Goal: Information Seeking & Learning: Learn about a topic

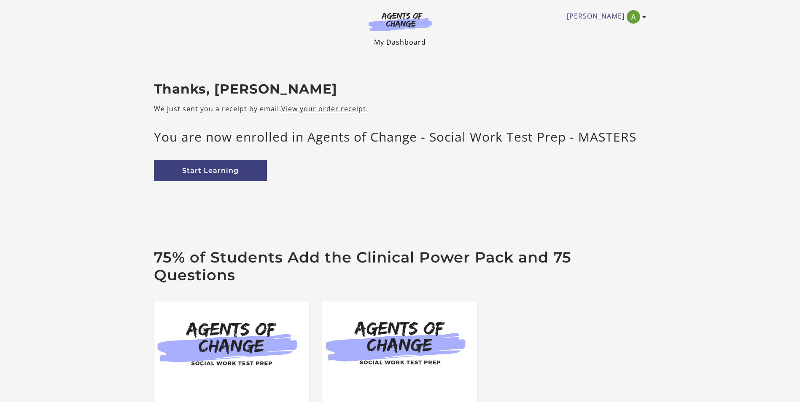
click at [403, 44] on link "My Dashboard" at bounding box center [400, 42] width 52 height 9
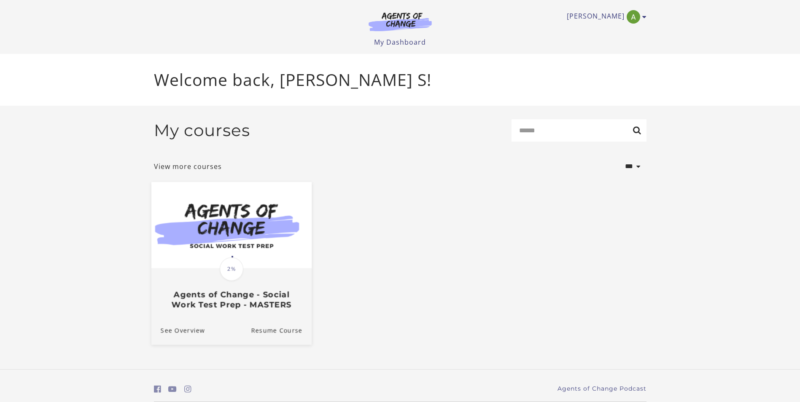
click at [217, 234] on img at bounding box center [231, 225] width 160 height 86
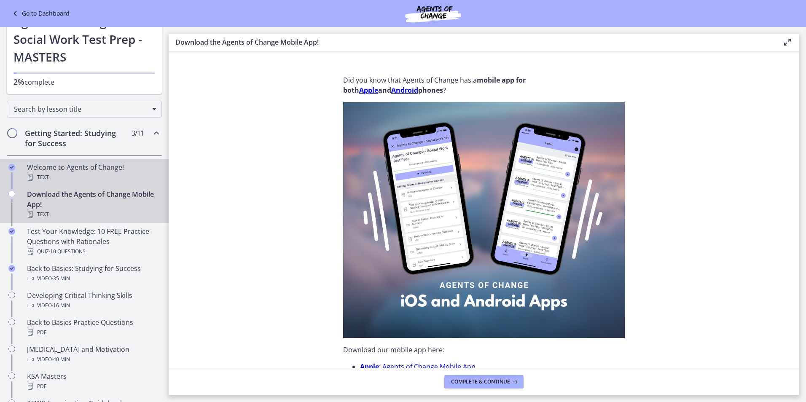
scroll to position [42, 0]
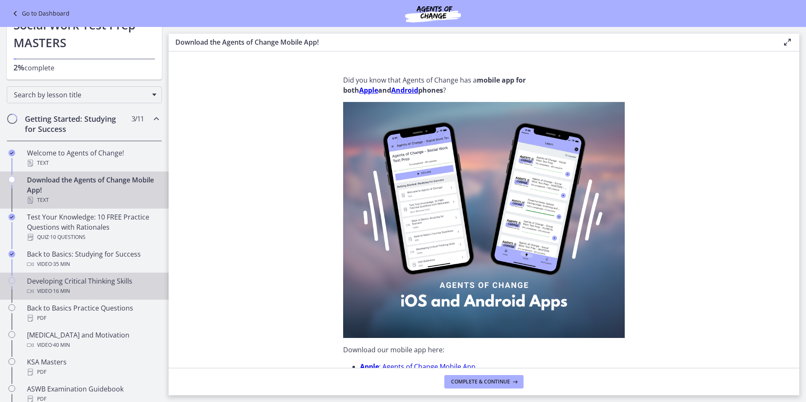
click at [105, 282] on div "Developing Critical Thinking Skills Video · 16 min" at bounding box center [93, 286] width 132 height 20
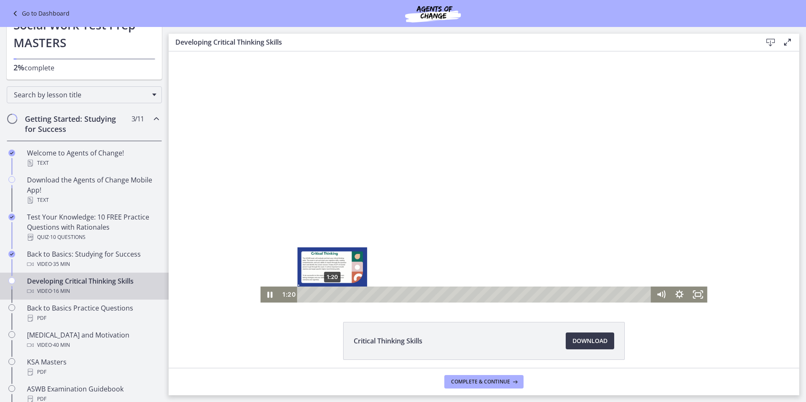
click at [329, 293] on div "1:20" at bounding box center [475, 295] width 343 height 16
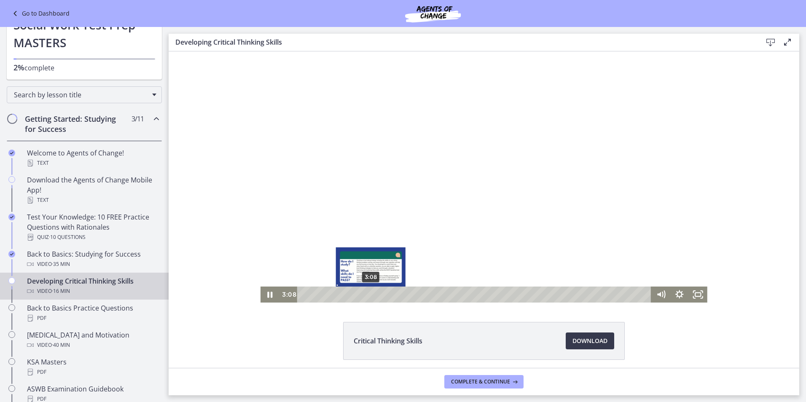
click at [368, 293] on div "3:08" at bounding box center [475, 295] width 343 height 16
click at [396, 294] on div "4:27" at bounding box center [475, 295] width 343 height 16
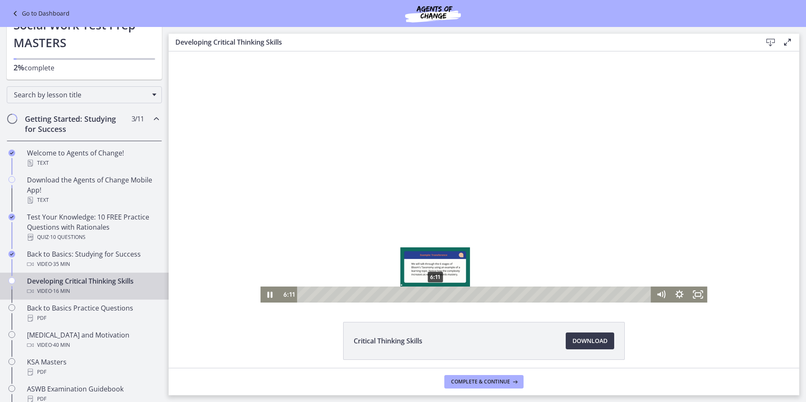
click at [433, 294] on div "6:11" at bounding box center [475, 295] width 343 height 16
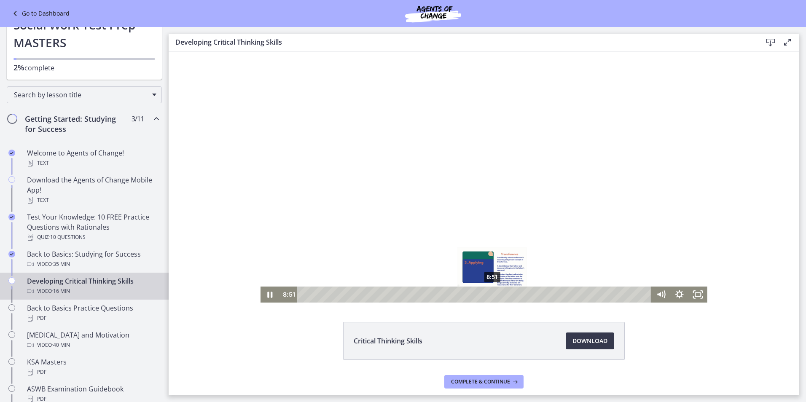
click at [489, 293] on div "8:51" at bounding box center [475, 295] width 343 height 16
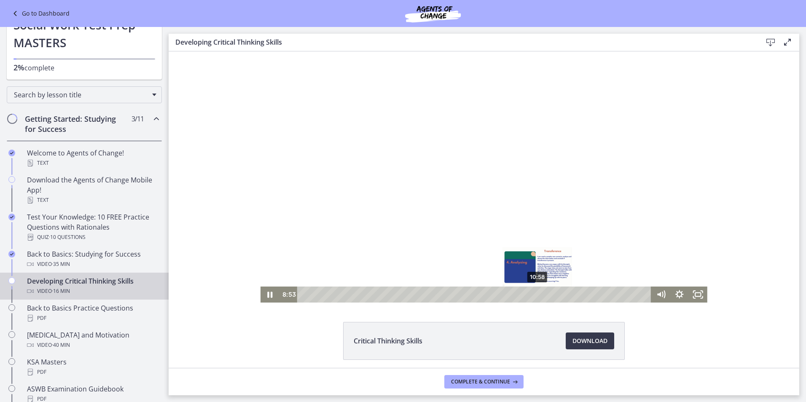
click at [535, 293] on div "10:58" at bounding box center [475, 295] width 343 height 16
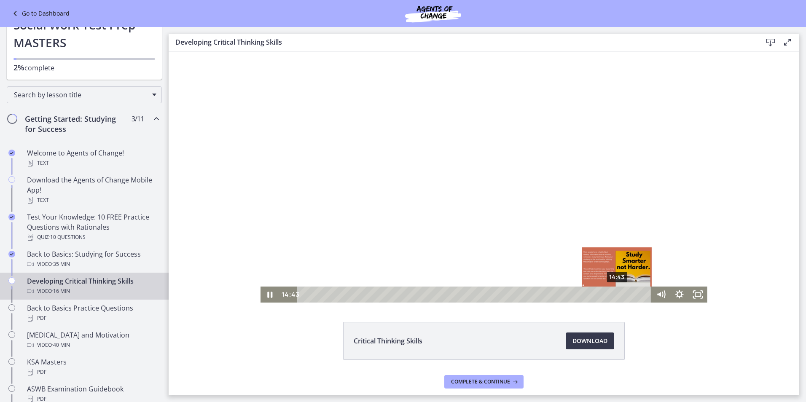
click at [615, 293] on div "14:43" at bounding box center [475, 295] width 343 height 16
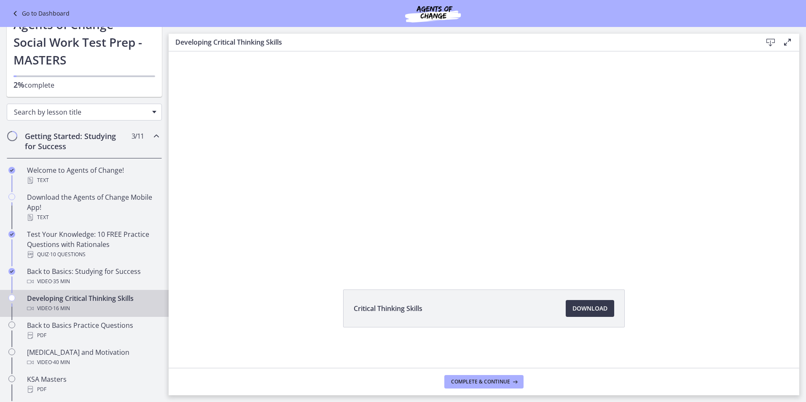
scroll to position [42, 0]
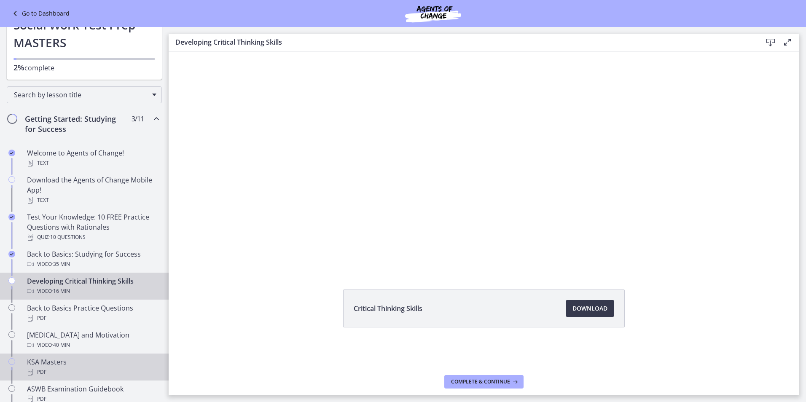
click at [49, 362] on div "KSA Masters PDF" at bounding box center [93, 367] width 132 height 20
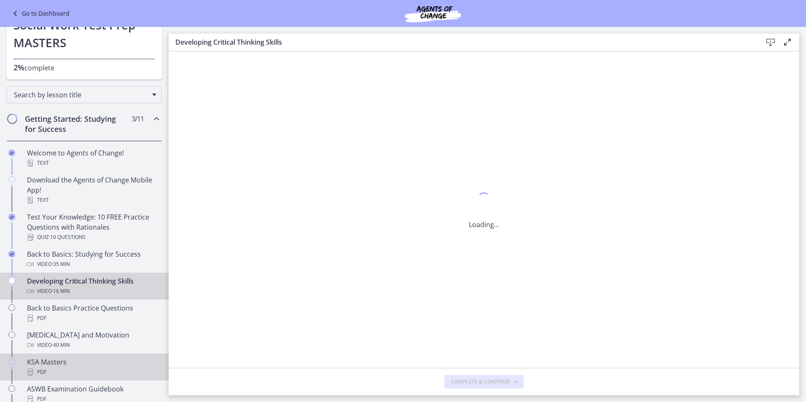
scroll to position [0, 0]
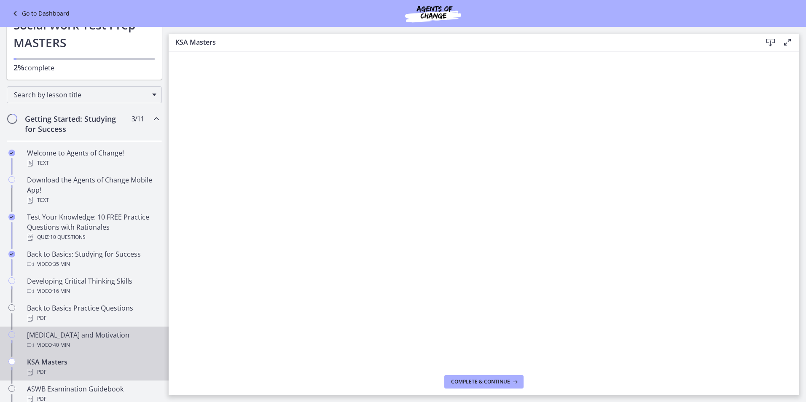
click at [13, 334] on icon "Chapters" at bounding box center [11, 334] width 7 height 7
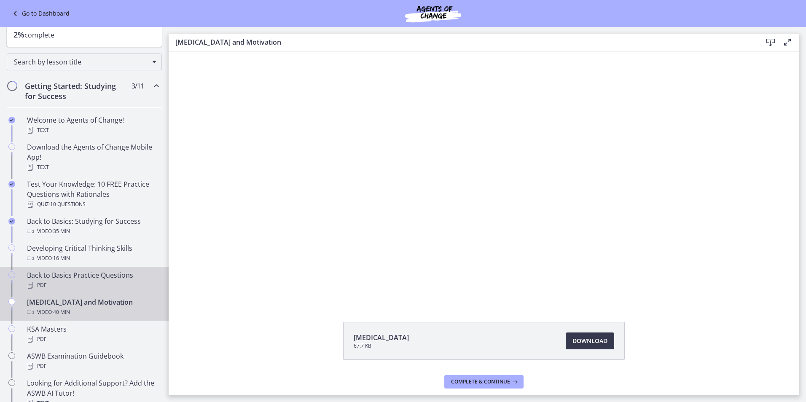
scroll to position [126, 0]
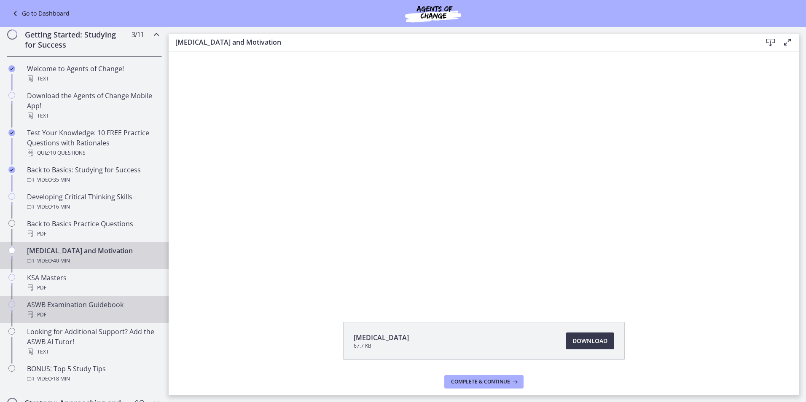
click at [66, 309] on div "ASWB Examination Guidebook PDF" at bounding box center [93, 310] width 132 height 20
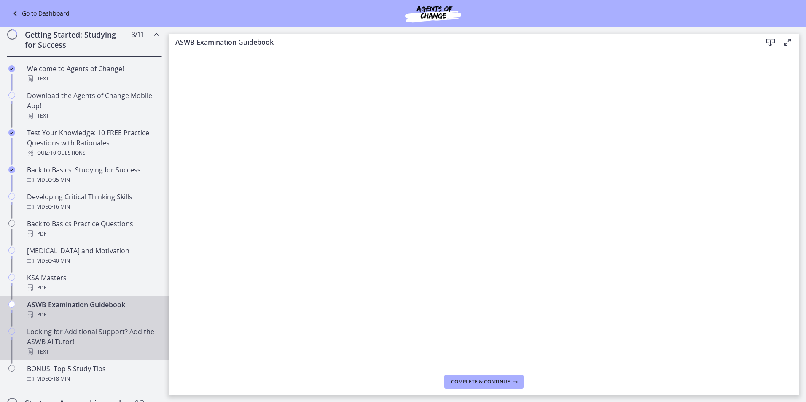
click at [76, 338] on div "Looking for Additional Support? Add the ASWB AI Tutor! Text" at bounding box center [93, 342] width 132 height 30
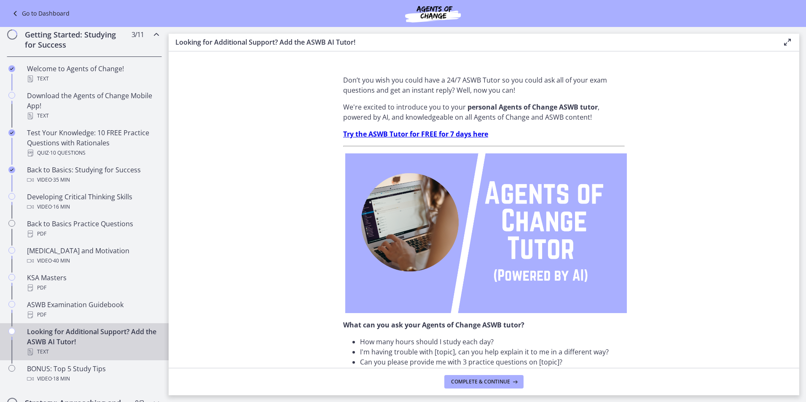
click at [14, 42] on div "Getting Started: Studying for Success 3 / 11 Completed" at bounding box center [84, 39] width 155 height 35
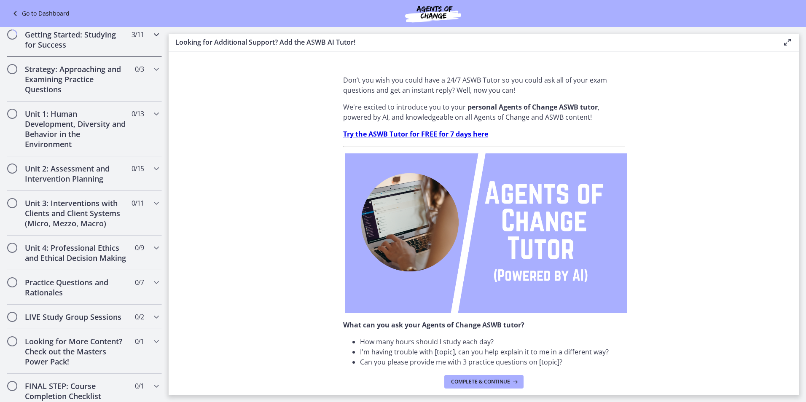
click at [58, 41] on h2 "Getting Started: Studying for Success" at bounding box center [76, 40] width 103 height 20
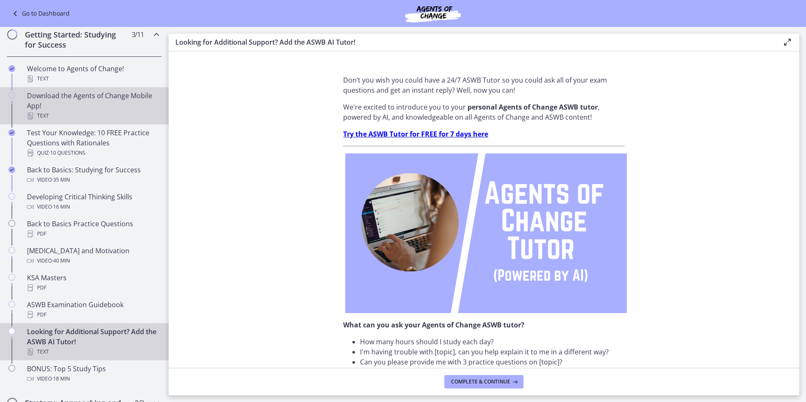
click at [11, 95] on icon "Chapters" at bounding box center [11, 95] width 7 height 7
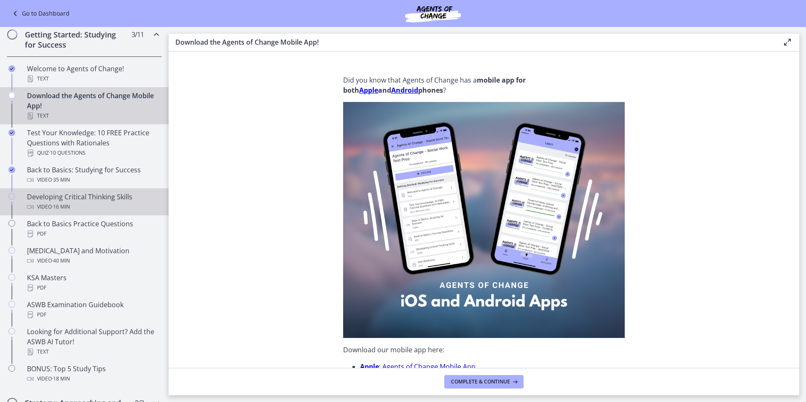
click at [24, 200] on link "Developing Critical Thinking Skills Video · 16 min" at bounding box center [84, 201] width 169 height 27
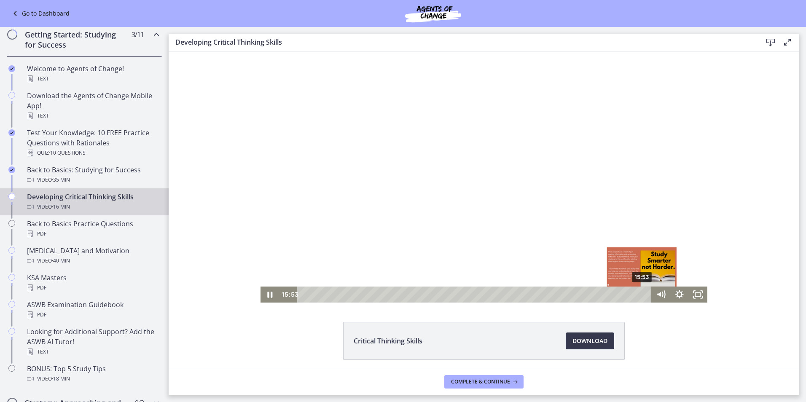
drag, startPoint x: 634, startPoint y: 293, endPoint x: 651, endPoint y: 293, distance: 16.4
click at [651, 293] on div "15:53 15:53" at bounding box center [484, 295] width 447 height 16
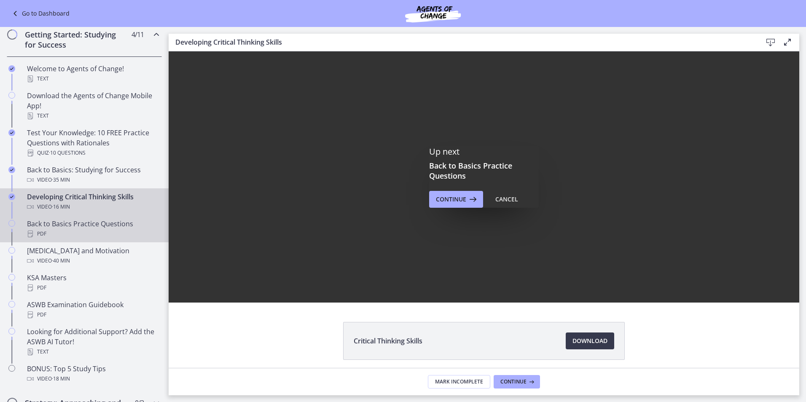
click at [53, 226] on div "Back to Basics Practice Questions PDF" at bounding box center [93, 229] width 132 height 20
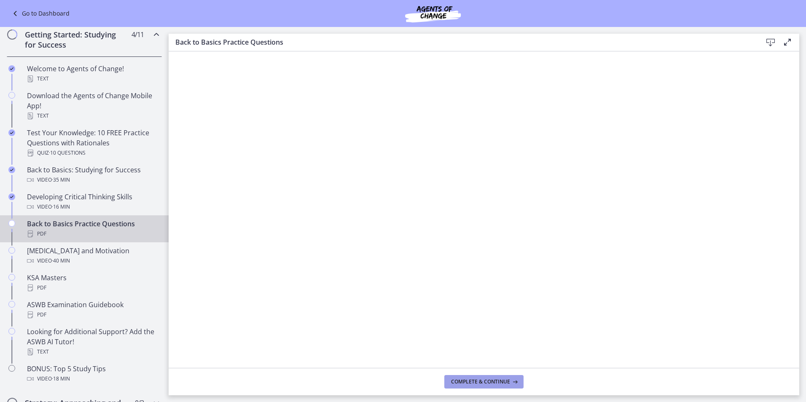
click at [487, 384] on span "Complete & continue" at bounding box center [480, 382] width 59 height 7
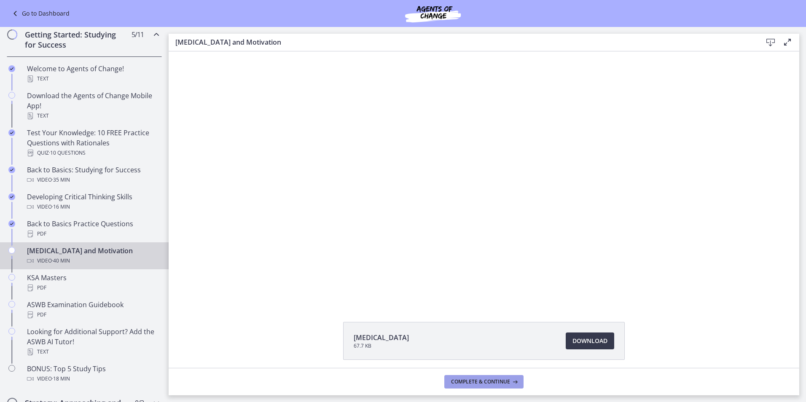
click at [487, 384] on span "Complete & continue" at bounding box center [480, 382] width 59 height 7
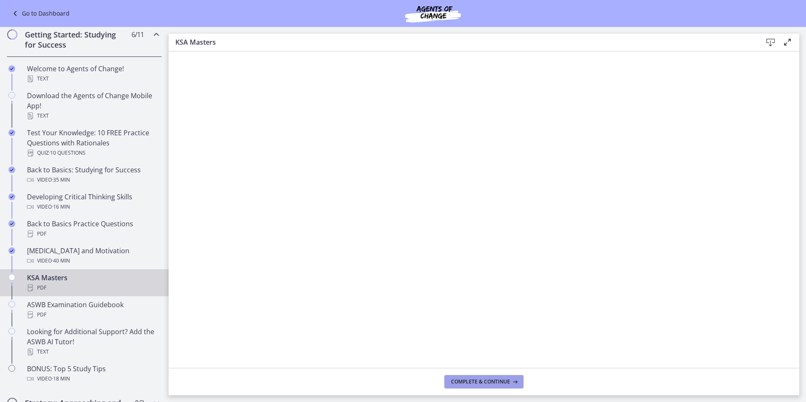
click at [472, 377] on button "Complete & continue" at bounding box center [483, 381] width 79 height 13
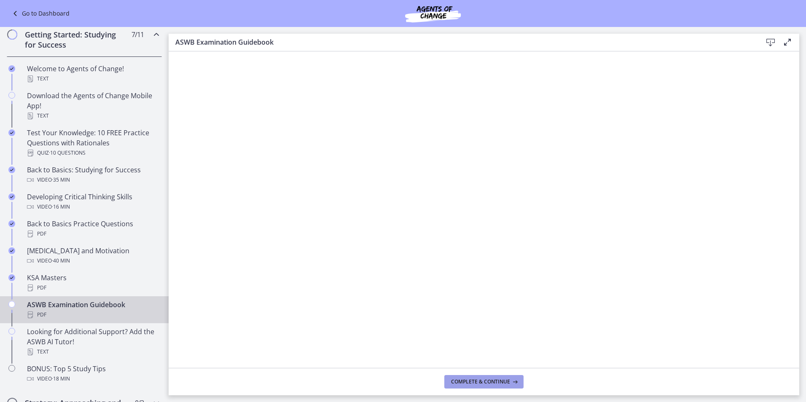
click at [473, 377] on button "Complete & continue" at bounding box center [483, 381] width 79 height 13
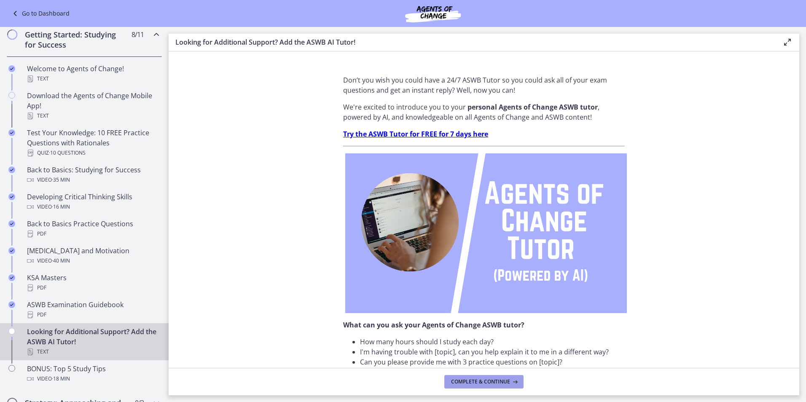
click at [473, 377] on button "Complete & continue" at bounding box center [483, 381] width 79 height 13
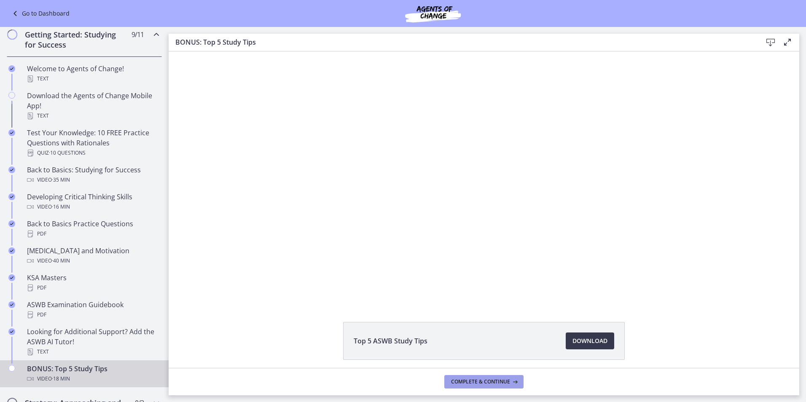
click at [473, 379] on span "Complete & continue" at bounding box center [480, 382] width 59 height 7
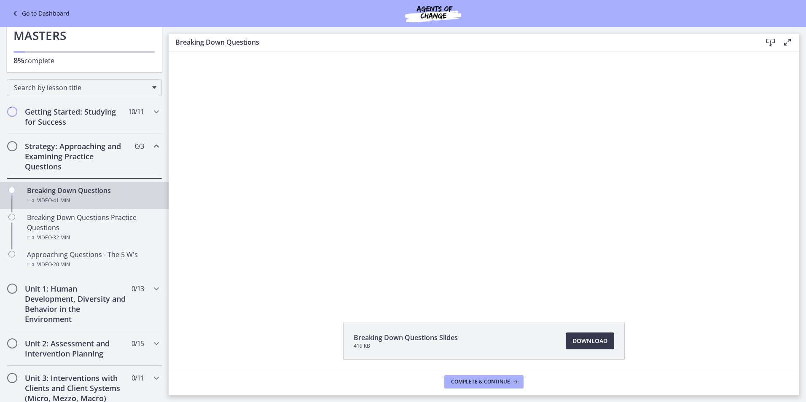
scroll to position [211, 0]
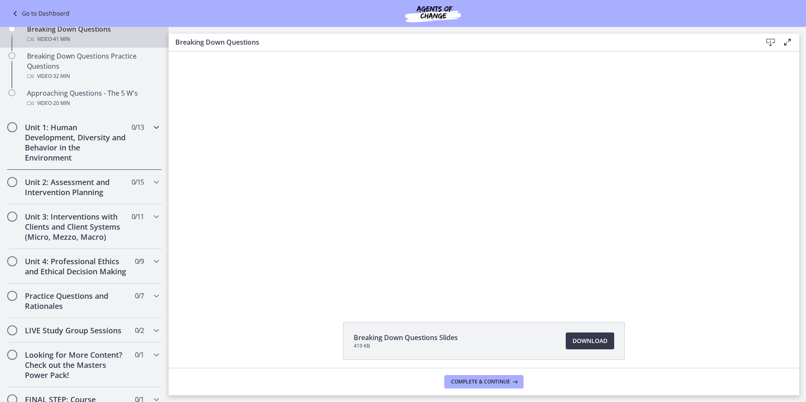
click at [57, 128] on h2 "Unit 1: Human Development, Diversity and Behavior in the Environment" at bounding box center [76, 142] width 103 height 40
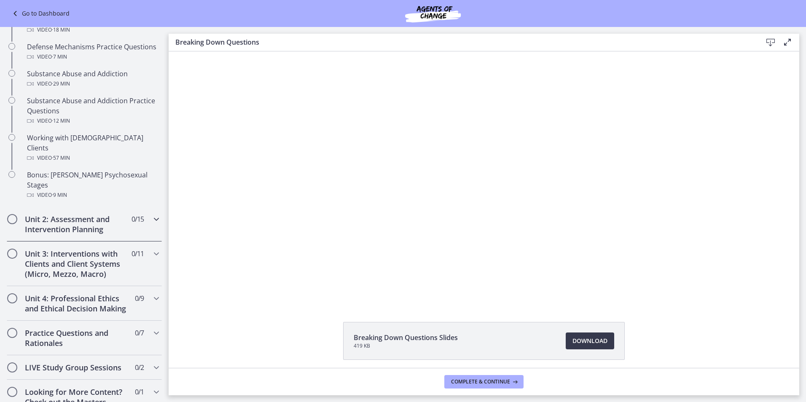
scroll to position [505, 0]
click at [59, 213] on h2 "Unit 2: Assessment and Intervention Planning" at bounding box center [76, 223] width 103 height 20
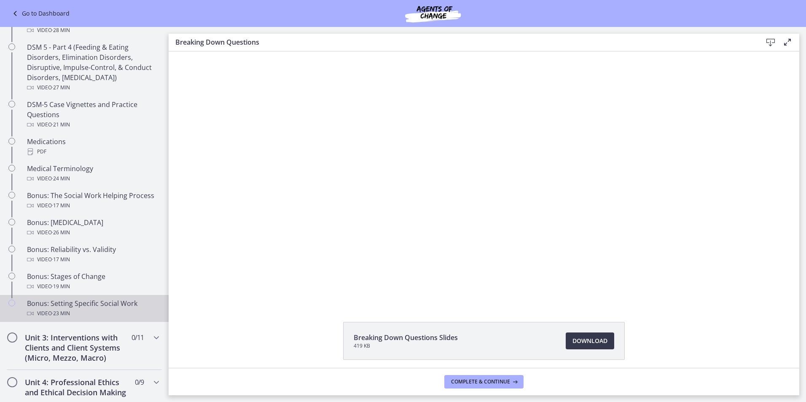
scroll to position [590, 0]
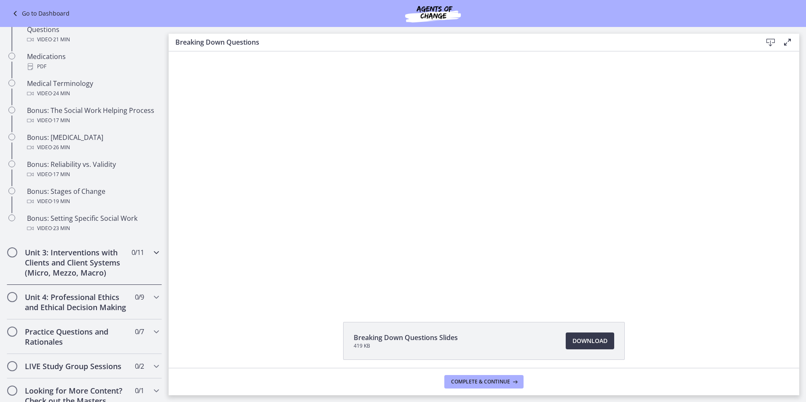
click at [105, 269] on h2 "Unit 3: Interventions with Clients and Client Systems (Micro, Mezzo, Macro)" at bounding box center [76, 262] width 103 height 30
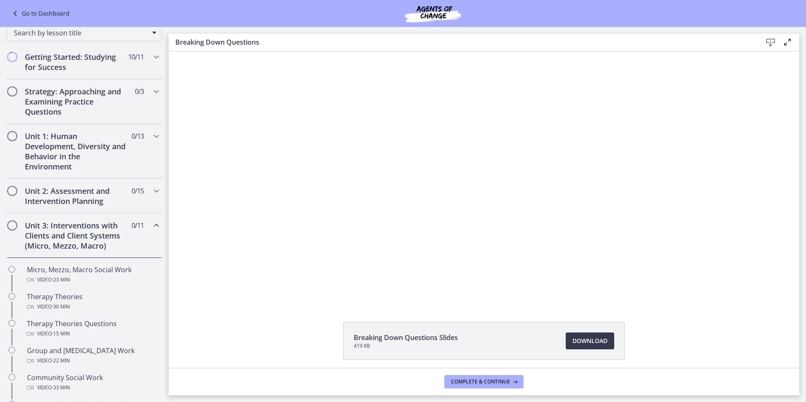
scroll to position [42, 0]
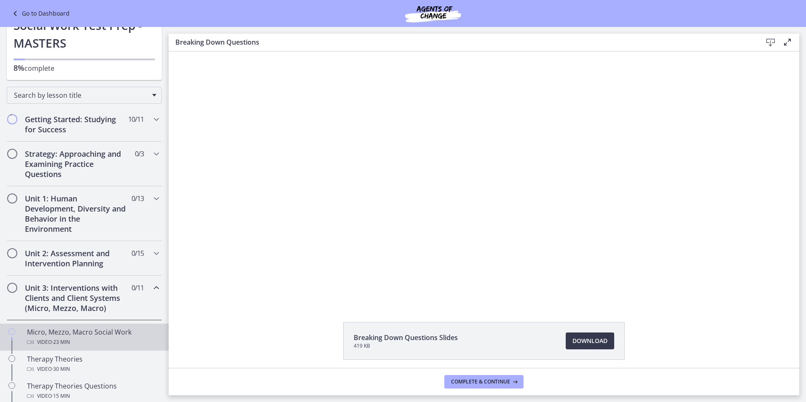
click at [27, 339] on icon "Chapters" at bounding box center [30, 342] width 7 height 7
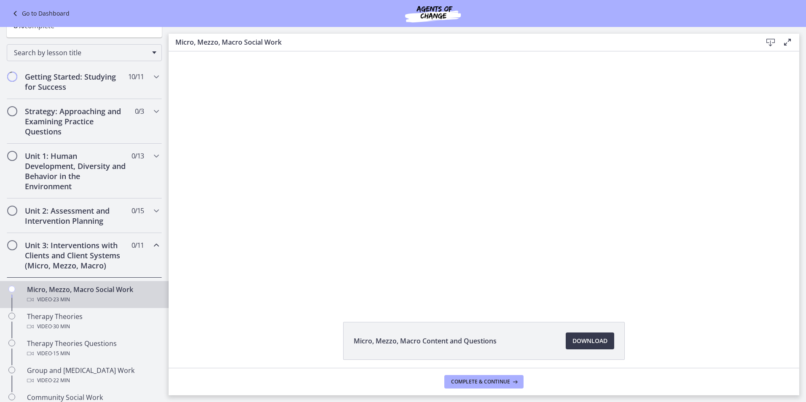
scroll to position [84, 0]
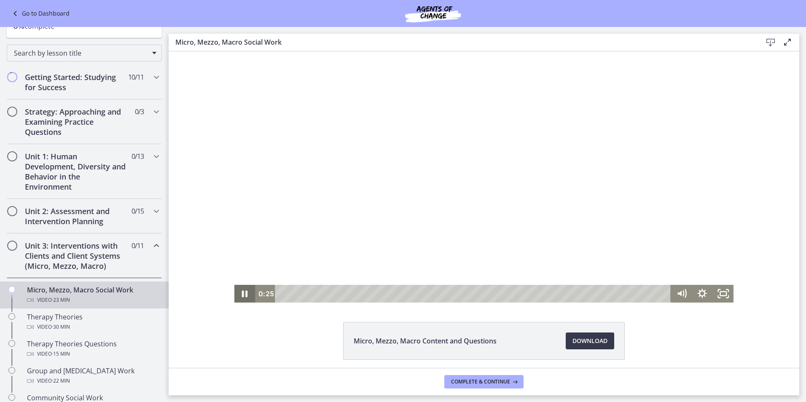
click at [241, 293] on icon "Pause" at bounding box center [244, 294] width 21 height 18
